Goal: Task Accomplishment & Management: Manage account settings

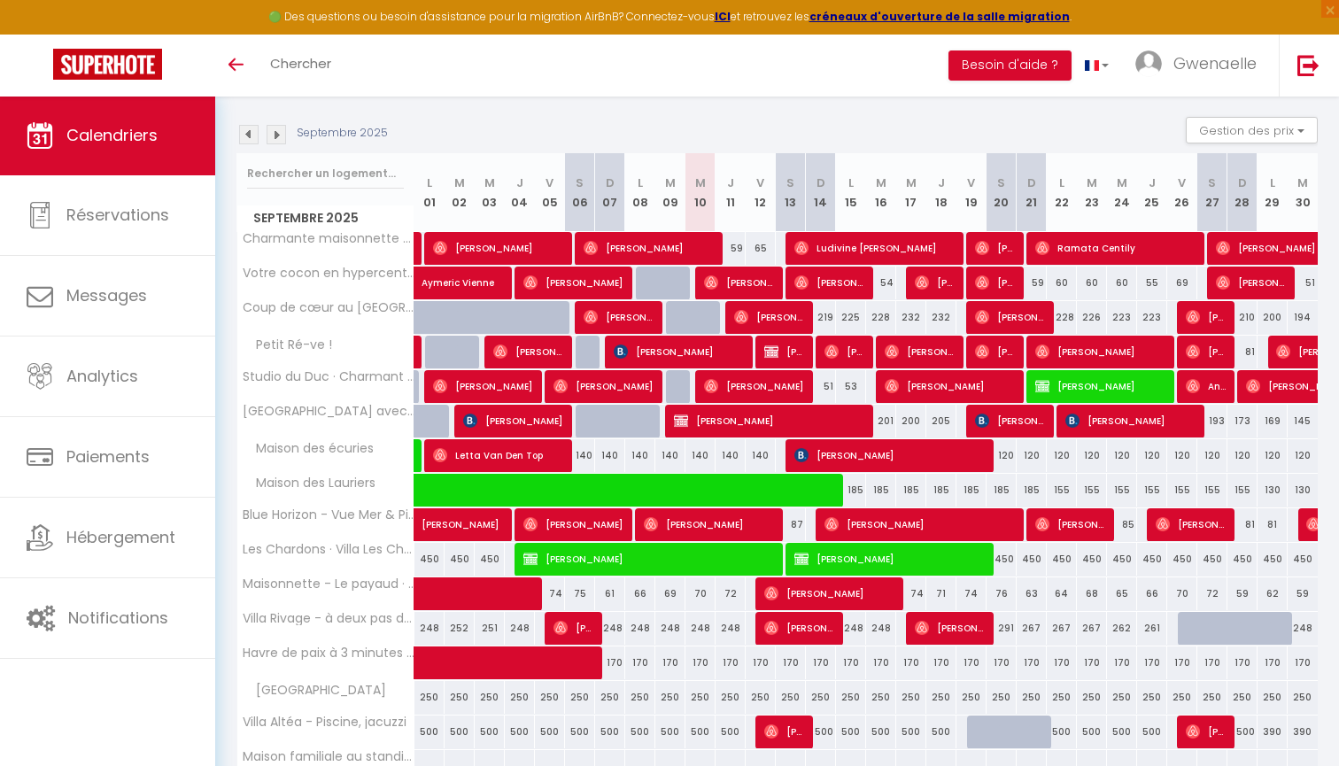
click at [277, 136] on img at bounding box center [276, 134] width 19 height 19
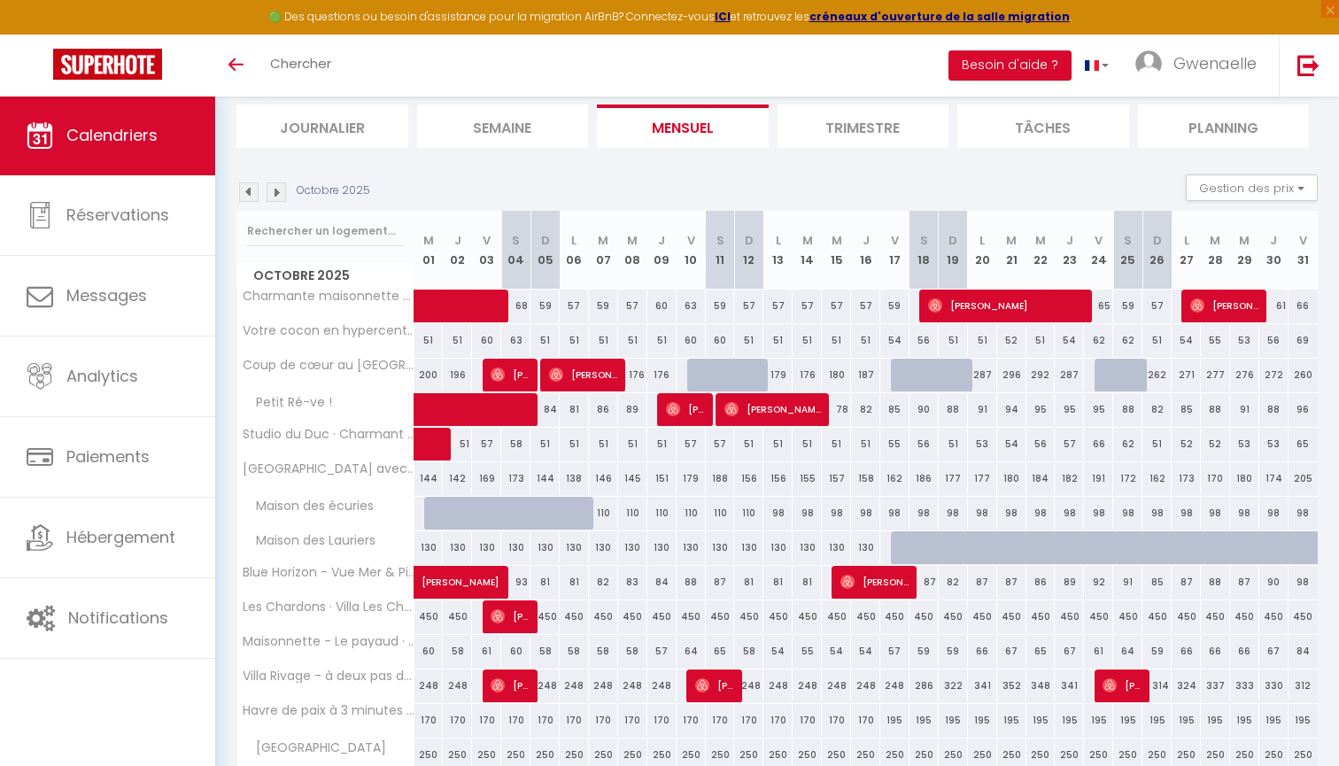
scroll to position [112, 0]
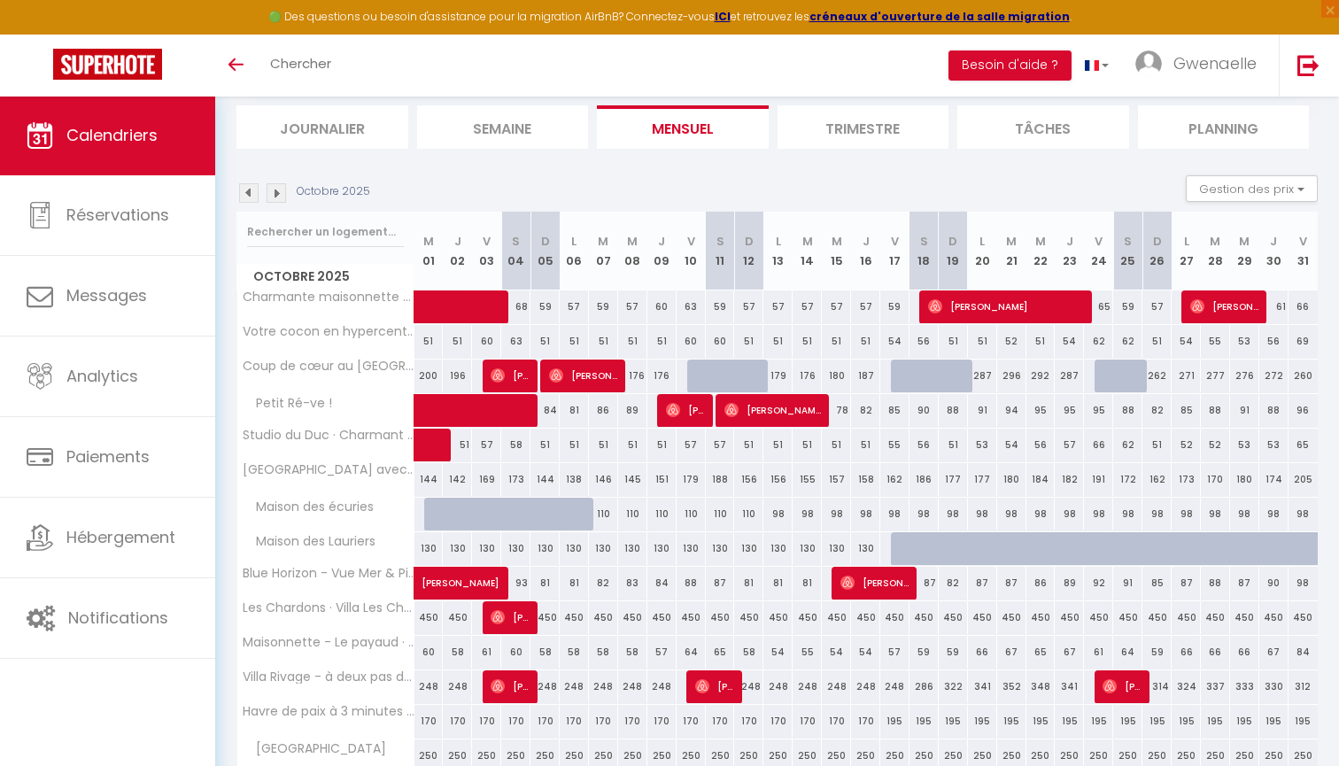
click at [920, 683] on div "286" at bounding box center [924, 686] width 29 height 33
type input "286"
type input "[PERSON_NAME] 18 Octobre 2025"
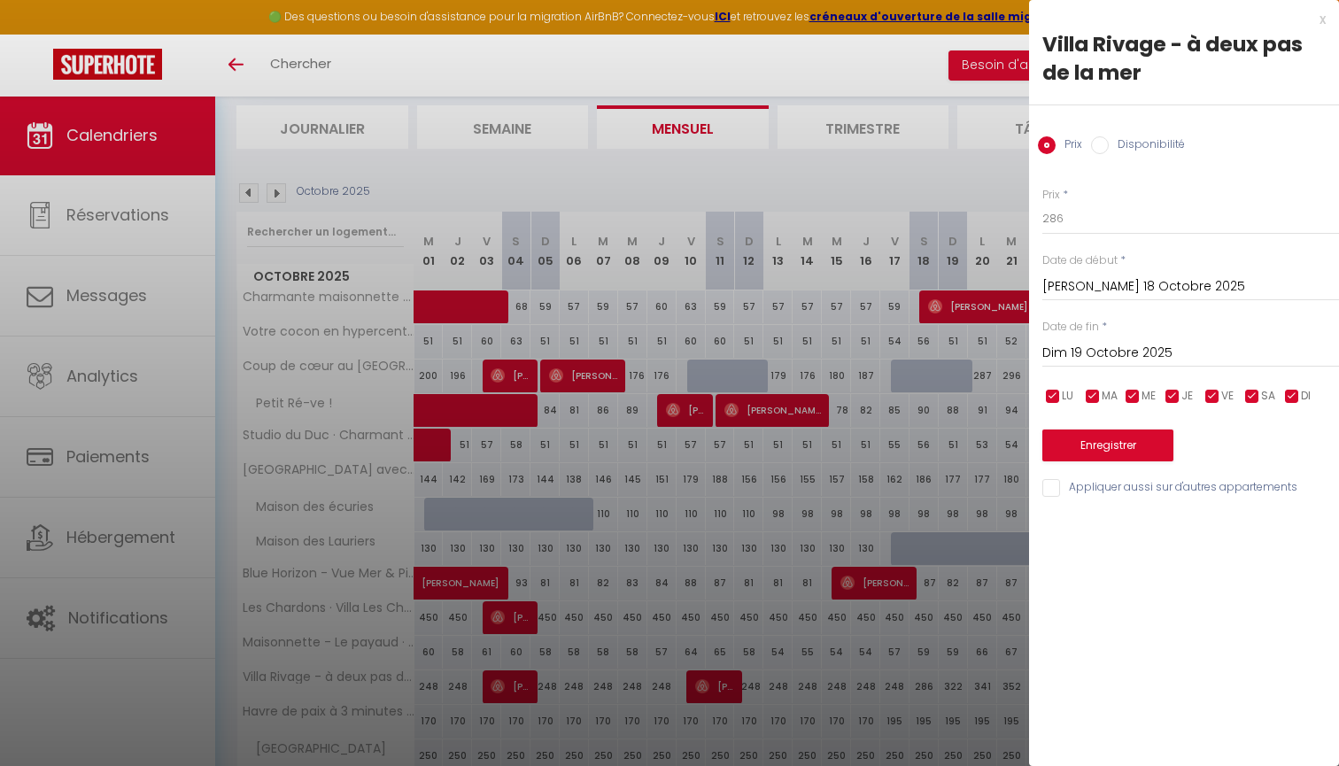
click at [1078, 350] on input "Dim 19 Octobre 2025" at bounding box center [1190, 353] width 297 height 23
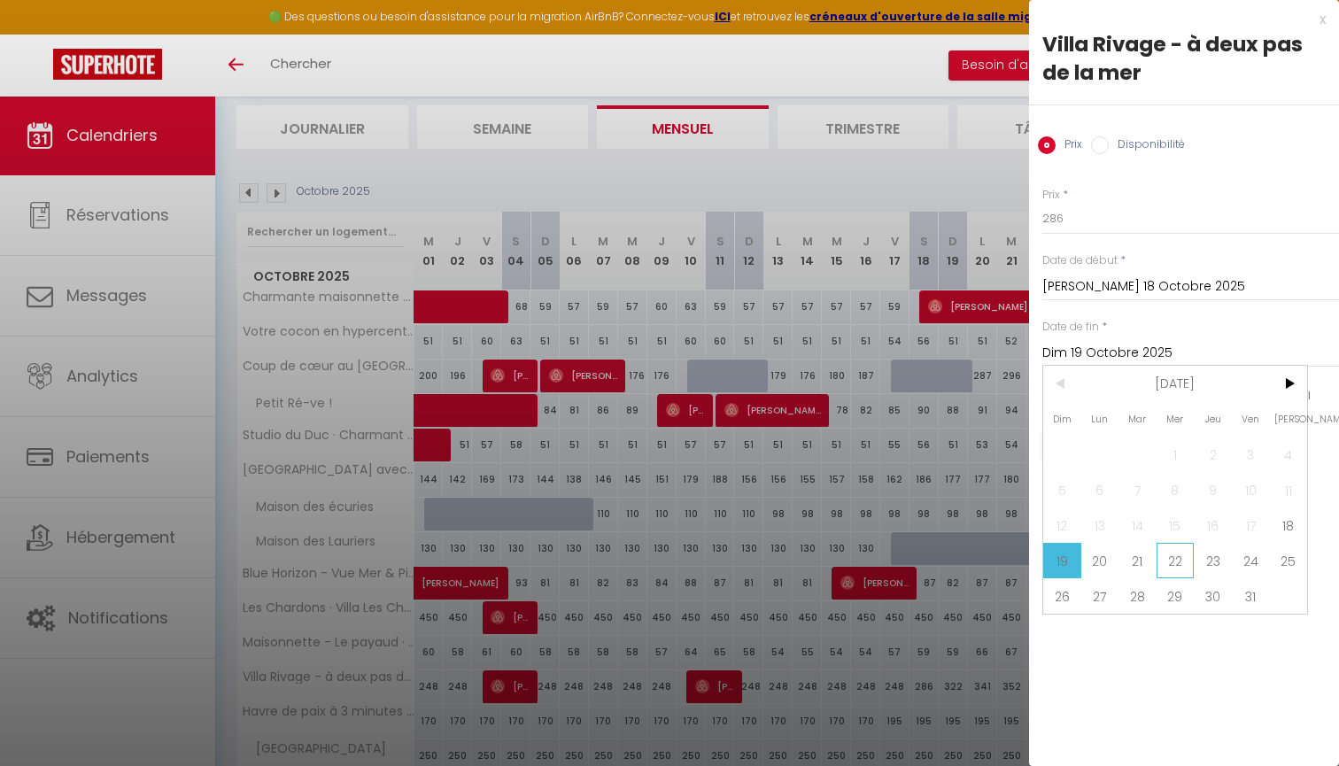
click at [1175, 566] on span "22" at bounding box center [1176, 560] width 38 height 35
type input "Mer 22 Octobre 2025"
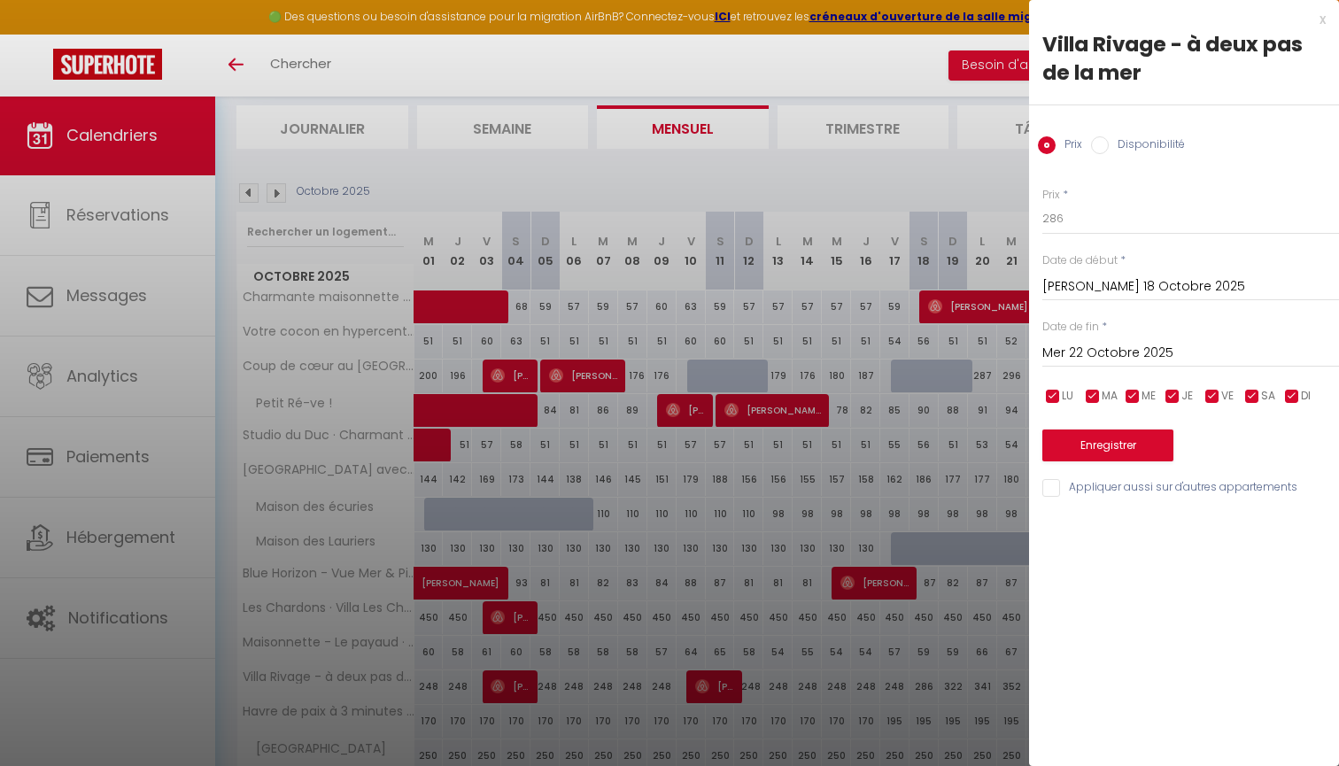
click at [1099, 145] on input "Disponibilité" at bounding box center [1100, 145] width 18 height 18
radio input "true"
radio input "false"
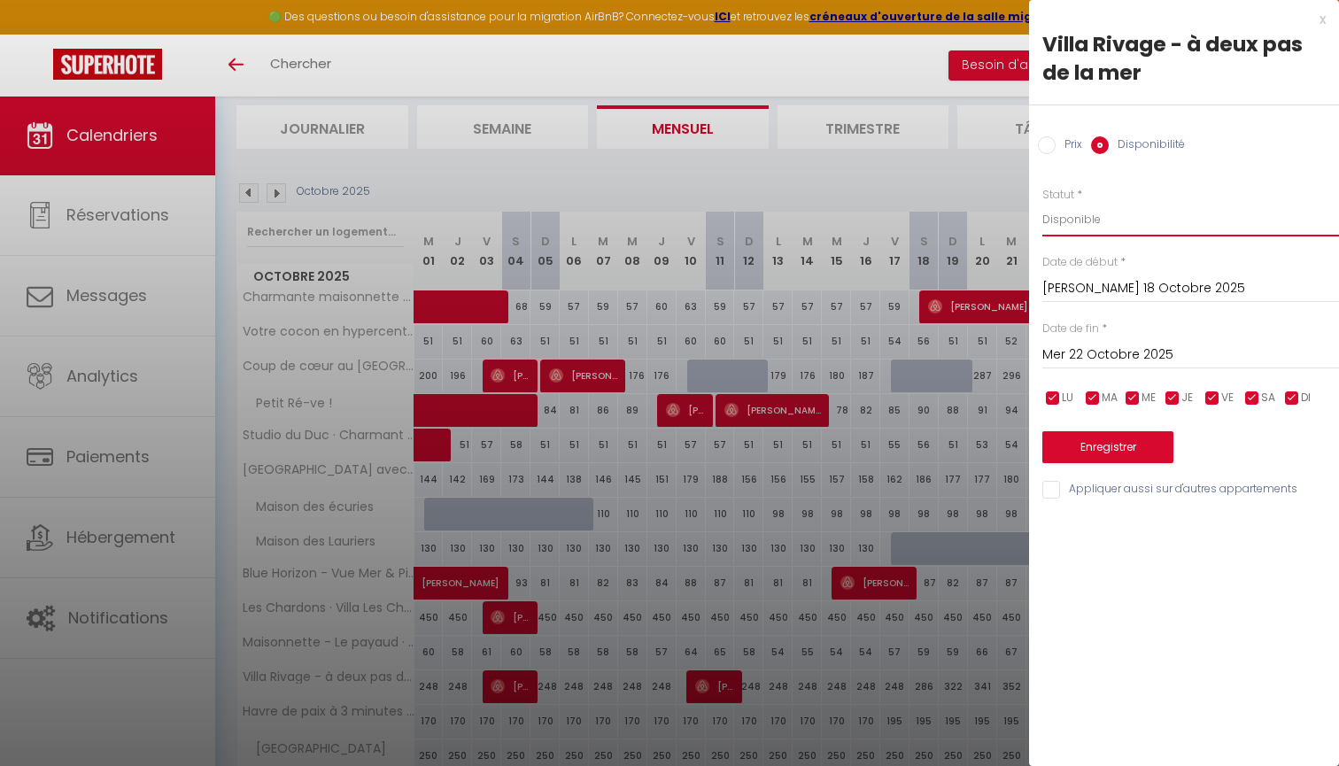
select select "0"
click at [1125, 445] on button "Enregistrer" at bounding box center [1107, 447] width 131 height 32
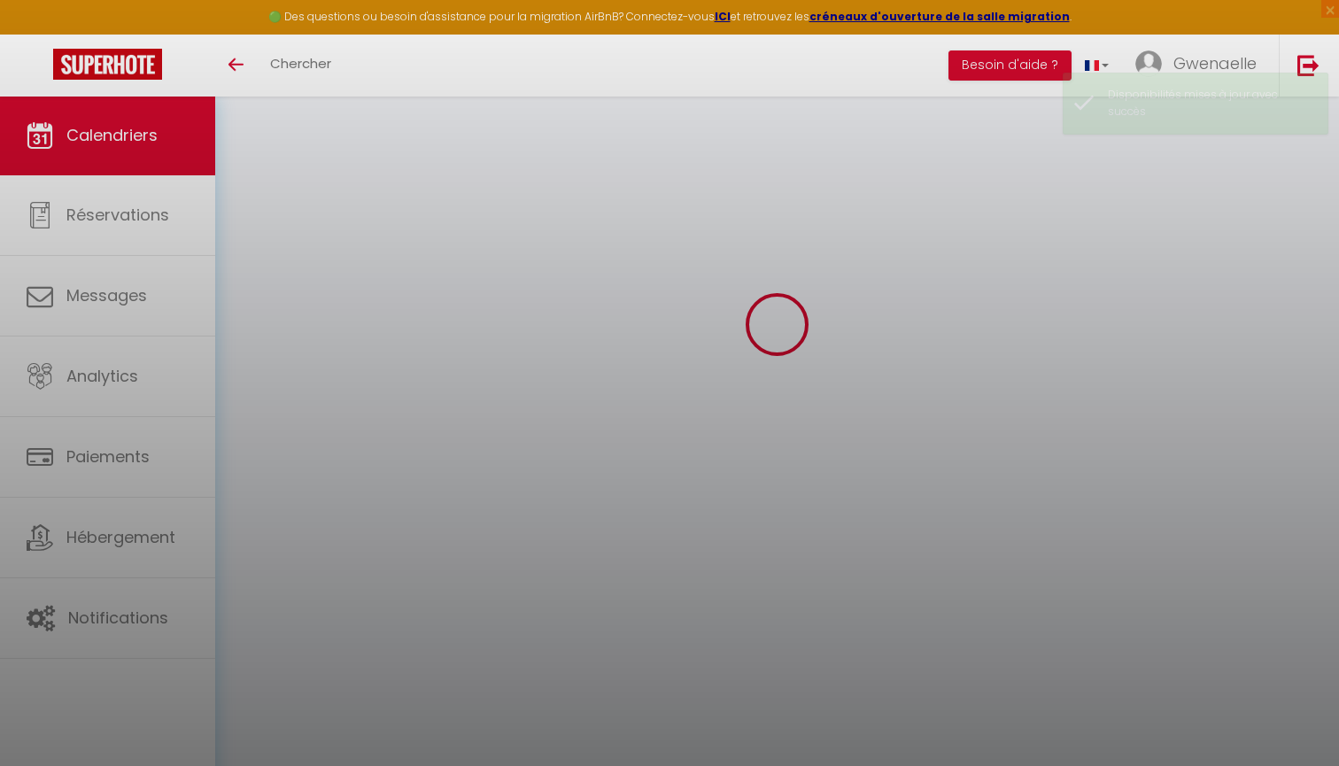
scroll to position [96, 0]
